Goal: Task Accomplishment & Management: Manage account settings

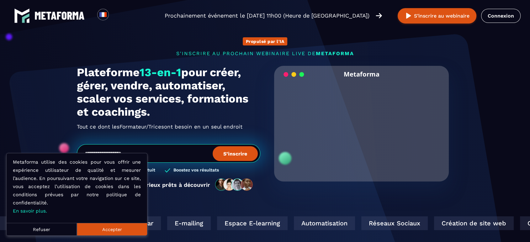
click at [502, 15] on link "Connexion" at bounding box center [501, 16] width 40 height 14
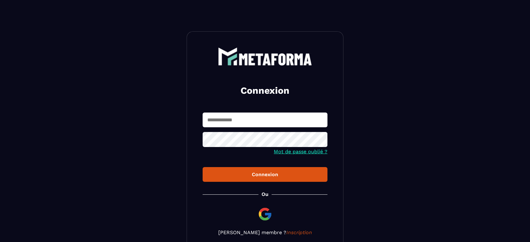
type input "**********"
click at [270, 173] on div "Connexion" at bounding box center [265, 175] width 115 height 6
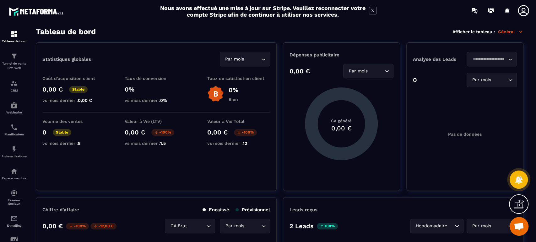
click at [0, 0] on img at bounding box center [0, 0] width 0 height 0
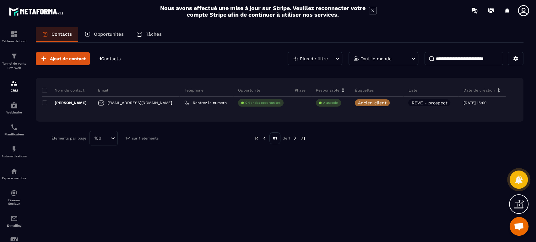
click at [74, 57] on span "Ajout de contact" at bounding box center [68, 59] width 36 height 6
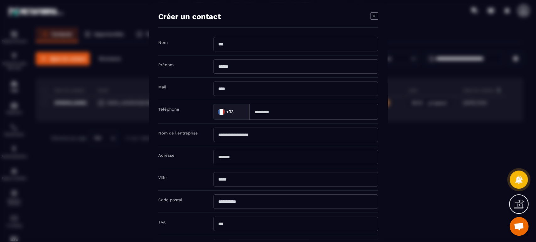
click at [375, 16] on icon "Modal window" at bounding box center [374, 16] width 8 height 8
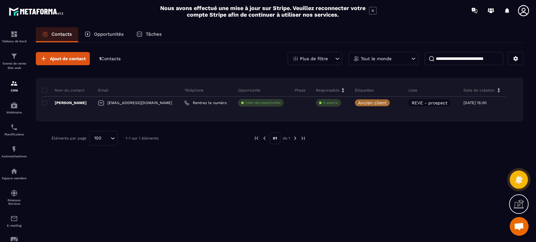
click at [299, 11] on h2 "Nous avons effectué une mise à jour sur Stripe. Veuillez reconnecter votre comp…" at bounding box center [263, 11] width 206 height 13
click at [291, 11] on h2 "Nous avons effectué une mise à jour sur Stripe. Veuillez reconnecter votre comp…" at bounding box center [263, 11] width 206 height 13
click at [370, 10] on icon at bounding box center [373, 11] width 8 height 8
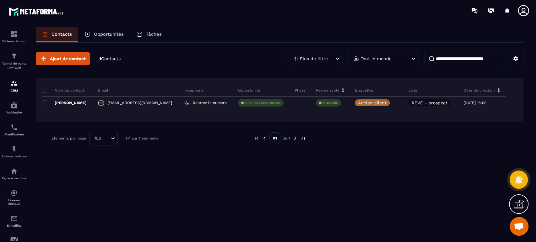
click at [60, 13] on img at bounding box center [37, 12] width 56 height 12
